Goal: Communication & Community: Answer question/provide support

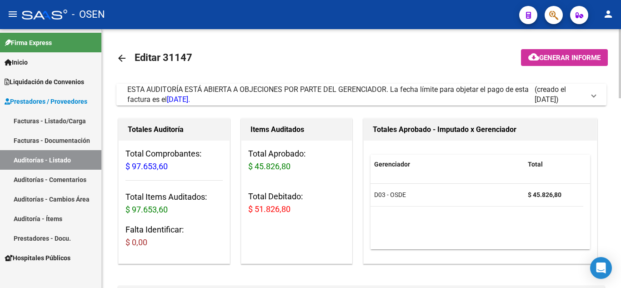
click at [599, 94] on mat-expansion-panel-header "ESTA AUDITORÍA ESTÁ ABIERTA A OBJECIONES POR PARTE DEL GERENCIADOR. La fecha lí…" at bounding box center [361, 95] width 490 height 22
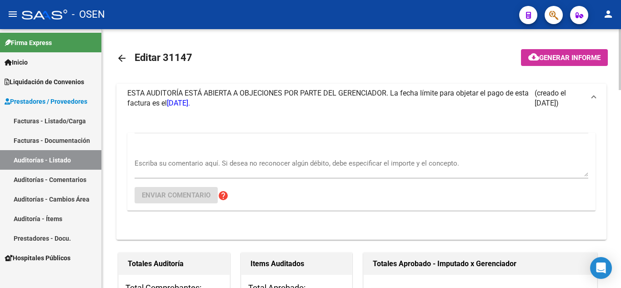
click at [404, 166] on textarea "Escriba su comentario aquí. Si desea no reconocer algún débito, debe especifica…" at bounding box center [362, 167] width 454 height 18
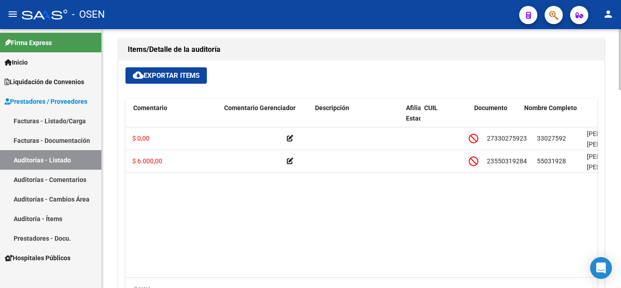
scroll to position [0, 290]
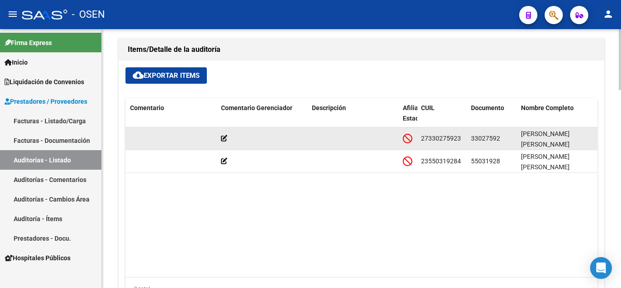
click at [485, 137] on span "33027592" at bounding box center [485, 138] width 29 height 7
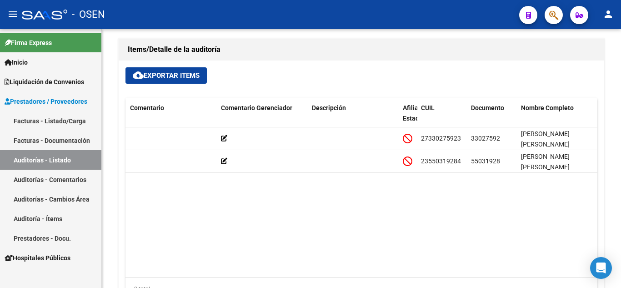
copy span "33027592"
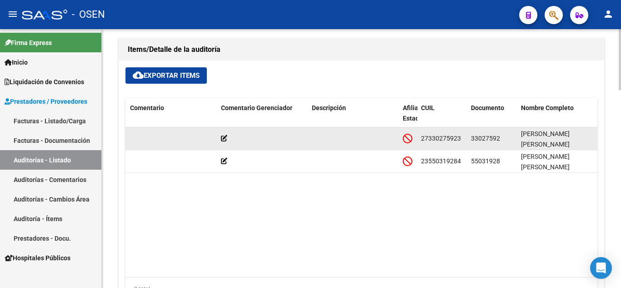
click at [489, 141] on span "33027592" at bounding box center [485, 138] width 29 height 7
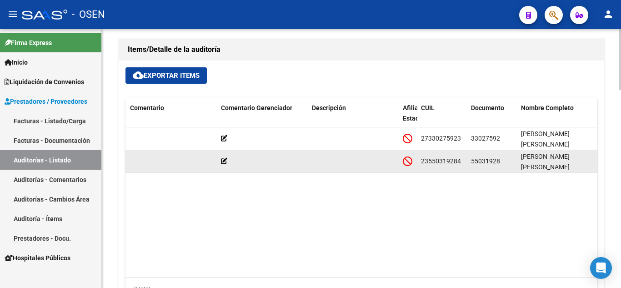
click at [482, 159] on span "55031928" at bounding box center [485, 160] width 29 height 7
copy span "55031928"
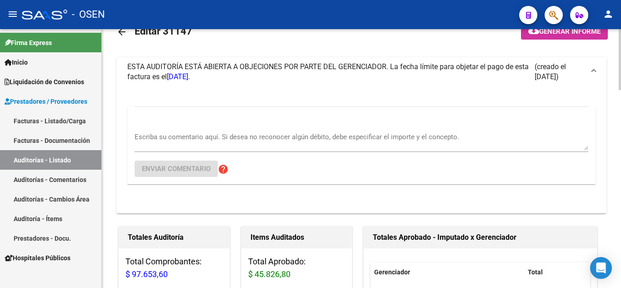
scroll to position [25, 0]
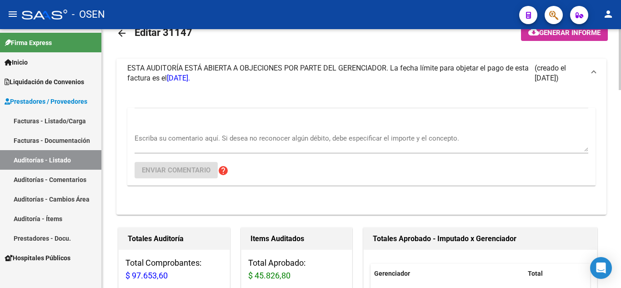
click at [321, 138] on textarea "Escriba su comentario aquí. Si desea no reconocer algún débito, debe especifica…" at bounding box center [362, 142] width 454 height 18
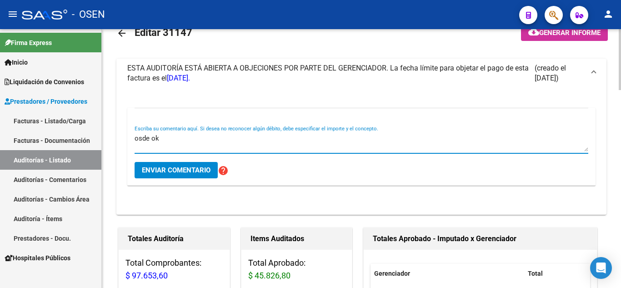
type textarea "osde ok"
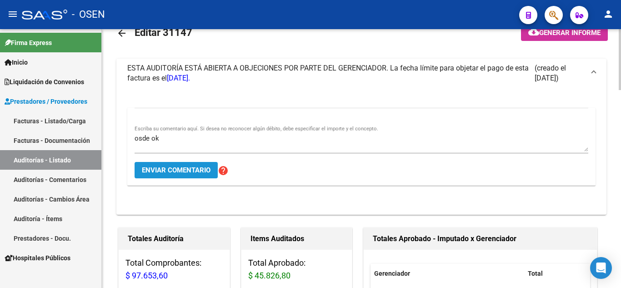
click at [196, 173] on span "Enviar comentario" at bounding box center [176, 170] width 69 height 8
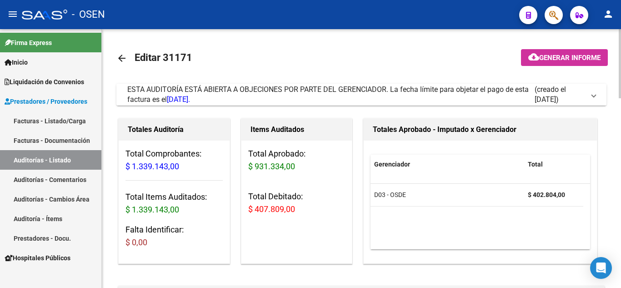
click at [595, 94] on span at bounding box center [594, 95] width 4 height 10
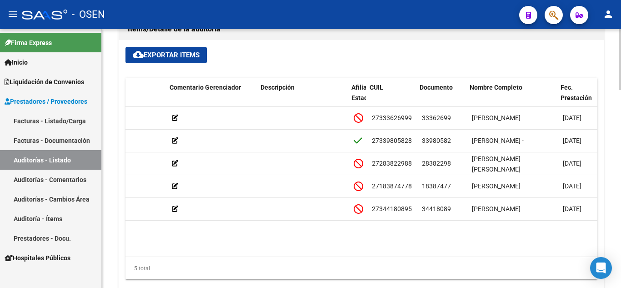
scroll to position [0, 342]
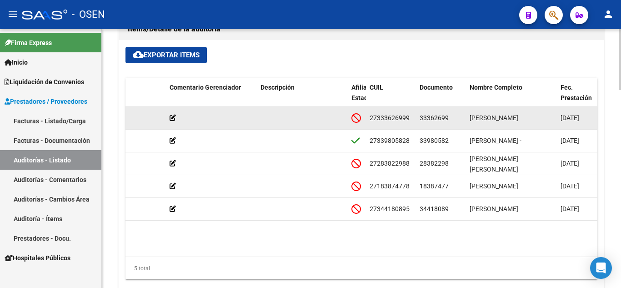
click at [428, 117] on span "33362699" at bounding box center [434, 117] width 29 height 7
copy span "33362699"
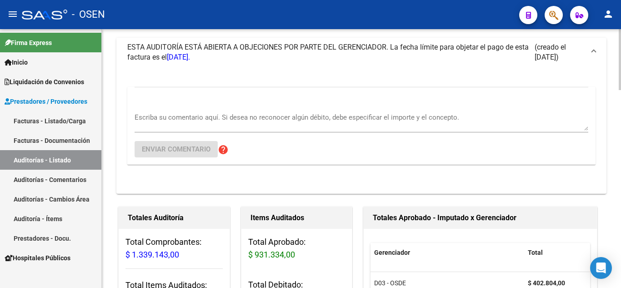
scroll to position [45, 0]
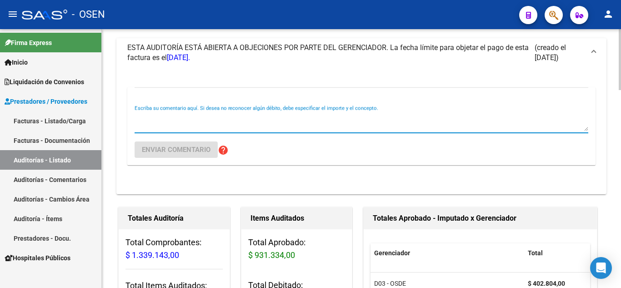
click at [254, 124] on textarea "Escriba su comentario aquí. Si desea no reconocer algún débito, debe especifica…" at bounding box center [362, 122] width 454 height 18
paste textarea "33362699"
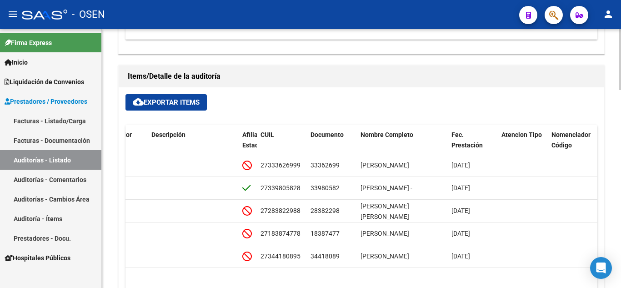
scroll to position [728, 0]
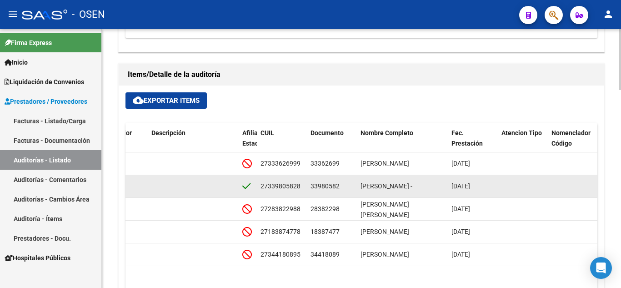
click at [328, 185] on span "33980582" at bounding box center [325, 185] width 29 height 7
copy span "33980582"
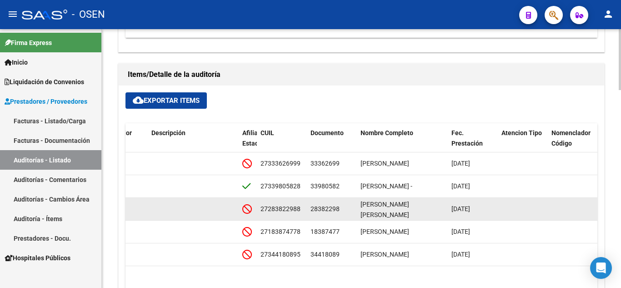
click at [332, 206] on span "28382298" at bounding box center [325, 208] width 29 height 7
copy span "28382298"
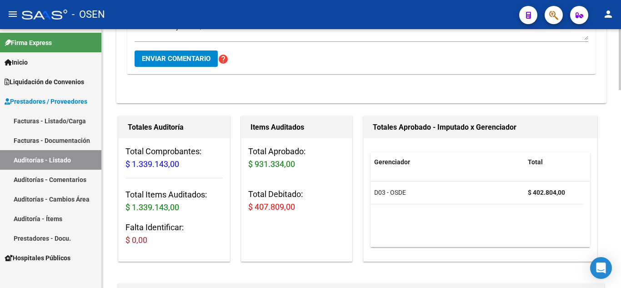
scroll to position [45, 0]
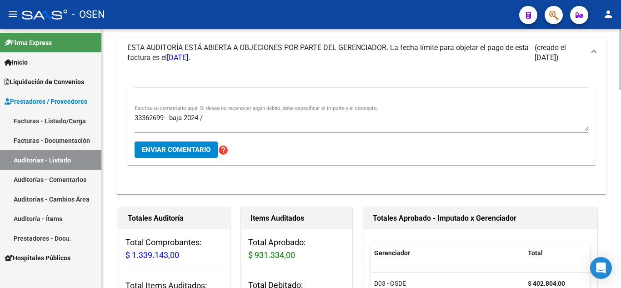
click at [252, 116] on textarea "33362699 - baja 2024 /" at bounding box center [362, 122] width 454 height 18
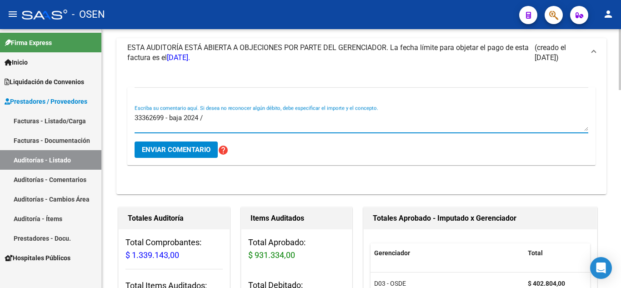
paste textarea "28382298"
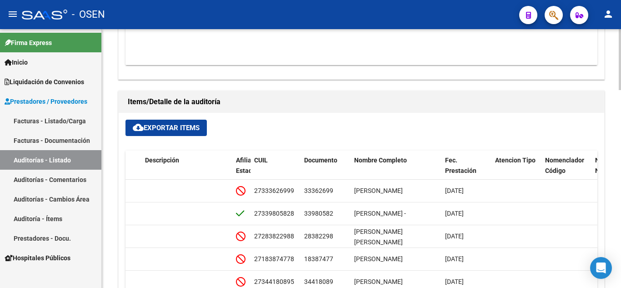
scroll to position [728, 0]
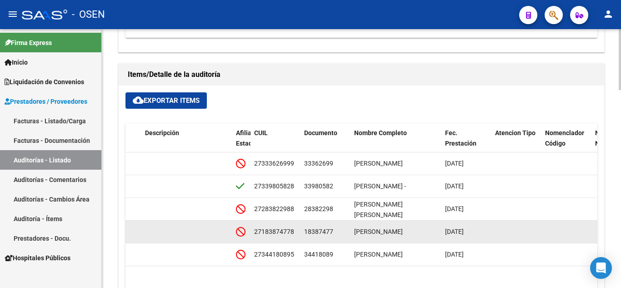
click at [328, 231] on span "18387477" at bounding box center [318, 231] width 29 height 7
copy span "18387477"
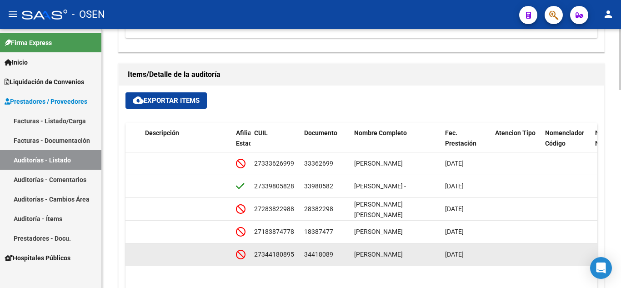
click at [312, 255] on span "34418089" at bounding box center [318, 254] width 29 height 7
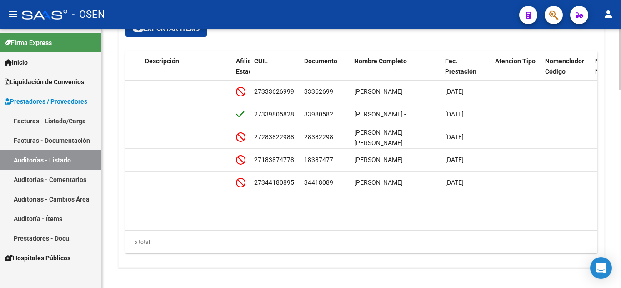
scroll to position [805, 0]
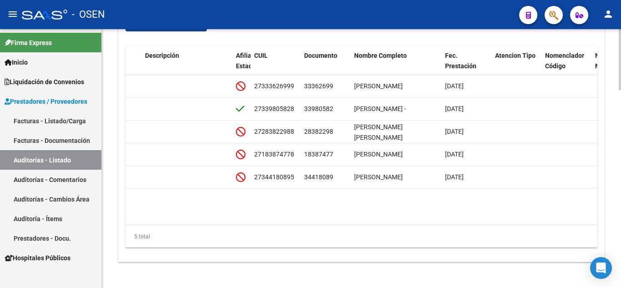
click at [620, 223] on div at bounding box center [620, 248] width 2 height 61
copy span "34418089"
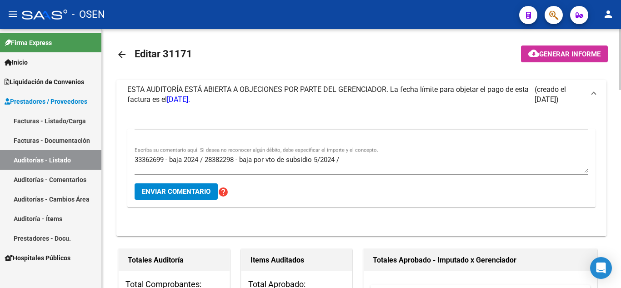
scroll to position [0, 0]
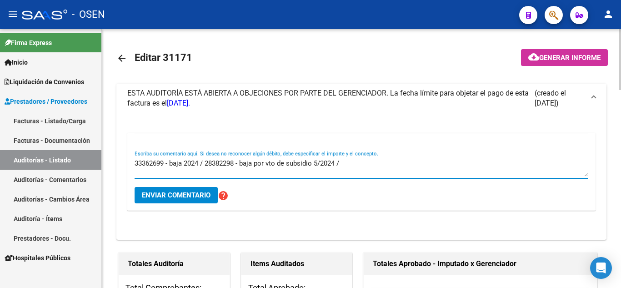
click at [388, 162] on textarea "33362699 - baja 2024 / 28382298 - baja por vto de subsidio 5/2024 /" at bounding box center [362, 167] width 454 height 18
paste textarea "34418089"
click at [324, 165] on textarea "33362699 - baja 2024 / 28382298 - baja por vto de subsidio 5/2024 / 34418089 - …" at bounding box center [362, 167] width 454 height 18
click at [487, 162] on textarea "33362699 - baja 2024 / 28382298 - baja por vto de subsidio 5-2024 / 34418089 - …" at bounding box center [362, 167] width 454 height 18
type textarea "33362699 - baja 2024 / 28382298 - baja por vto de subsidio 5-2024 / 34418089 - …"
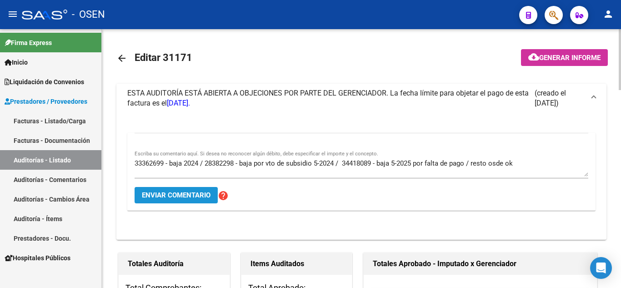
click at [193, 197] on span "Enviar comentario" at bounding box center [176, 195] width 69 height 8
